Goal: Task Accomplishment & Management: Use online tool/utility

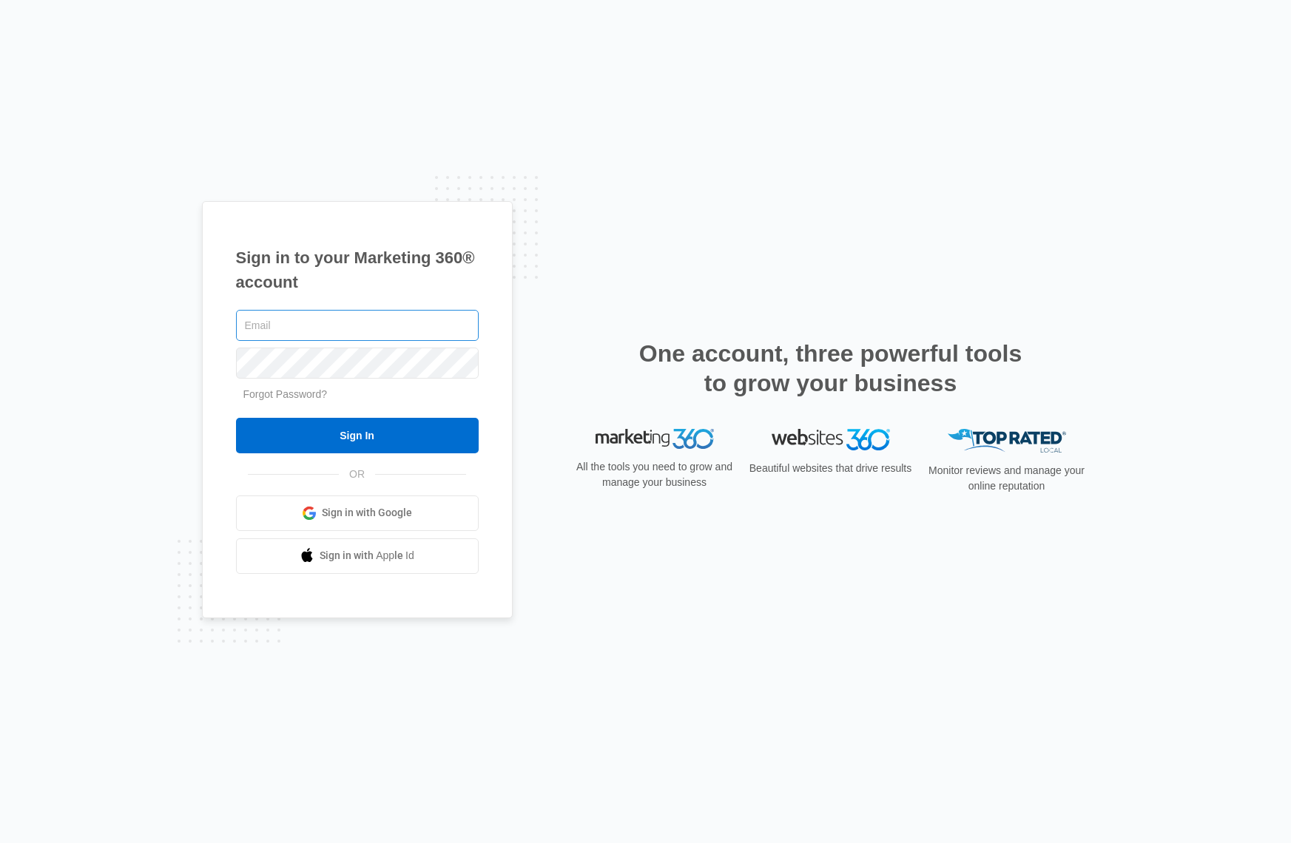
click at [279, 322] on input "text" at bounding box center [357, 325] width 243 height 31
type input "[EMAIL_ADDRESS][DOMAIN_NAME]"
click at [437, 445] on input "Sign In" at bounding box center [357, 436] width 243 height 36
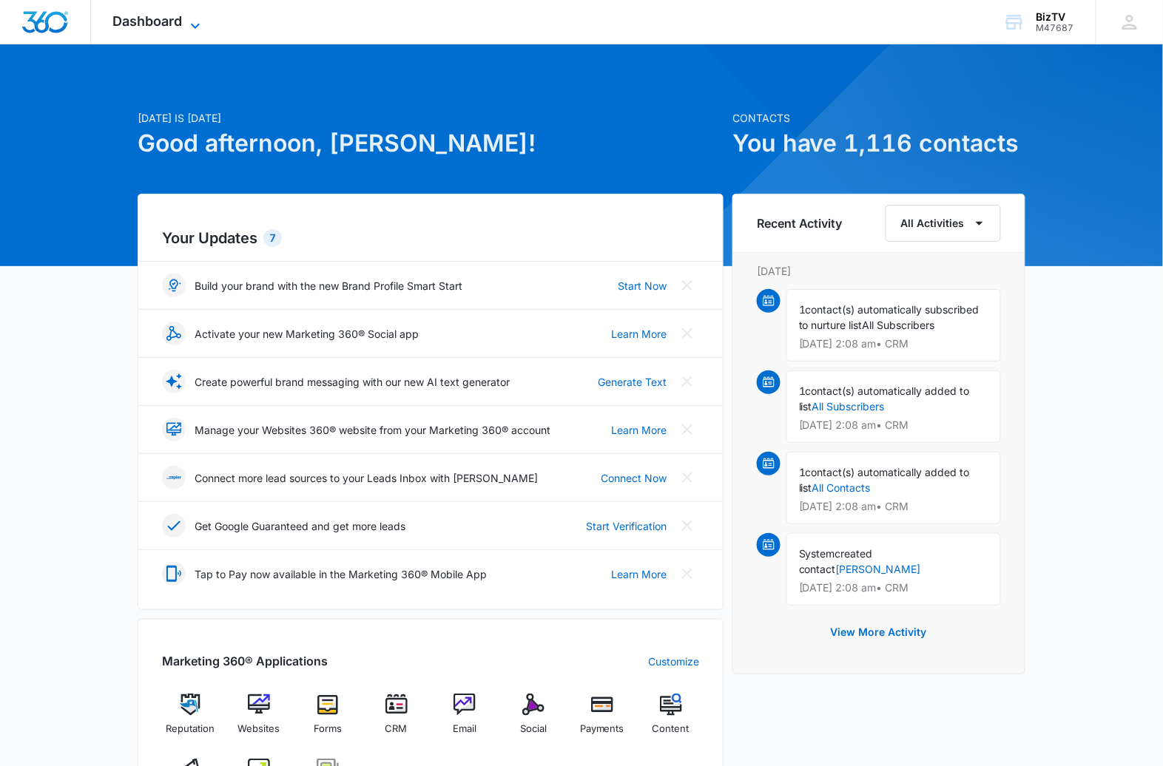
click at [190, 14] on div "Dashboard Apps Reputation Websites Forms CRM Email Social Payments POS Content …" at bounding box center [158, 22] width 135 height 44
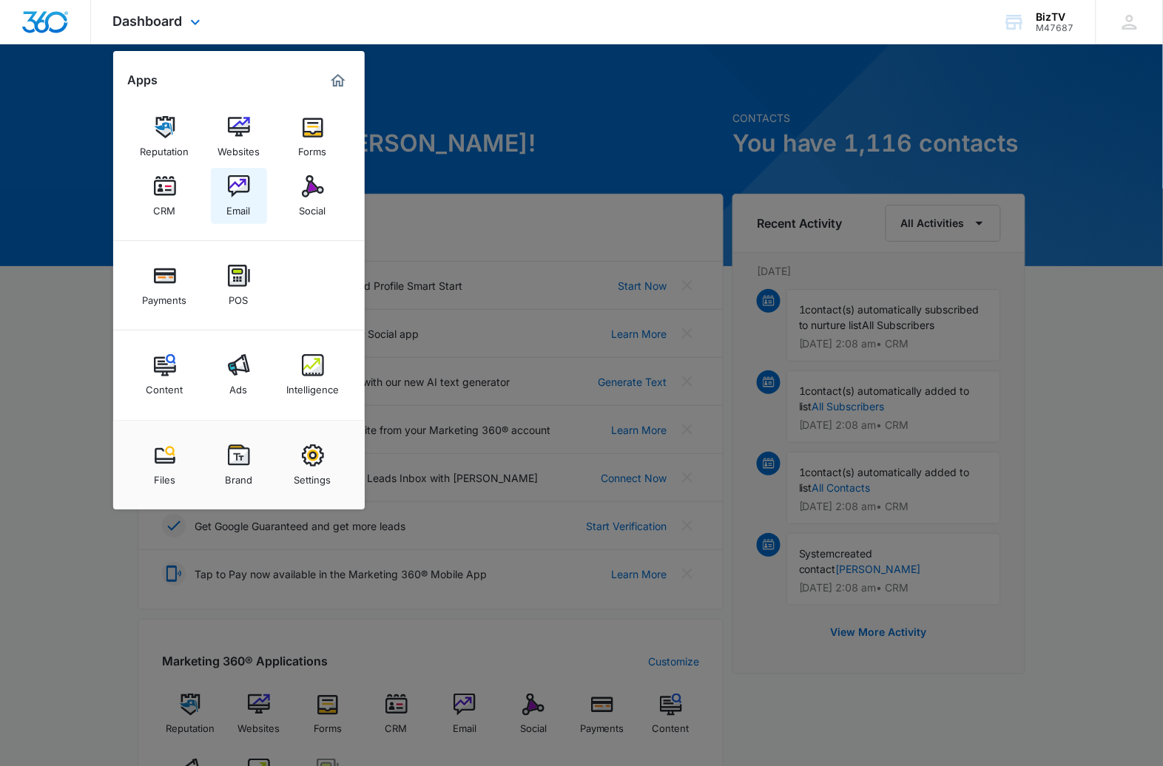
click at [236, 181] on img at bounding box center [239, 186] width 22 height 22
